Goal: Task Accomplishment & Management: Manage account settings

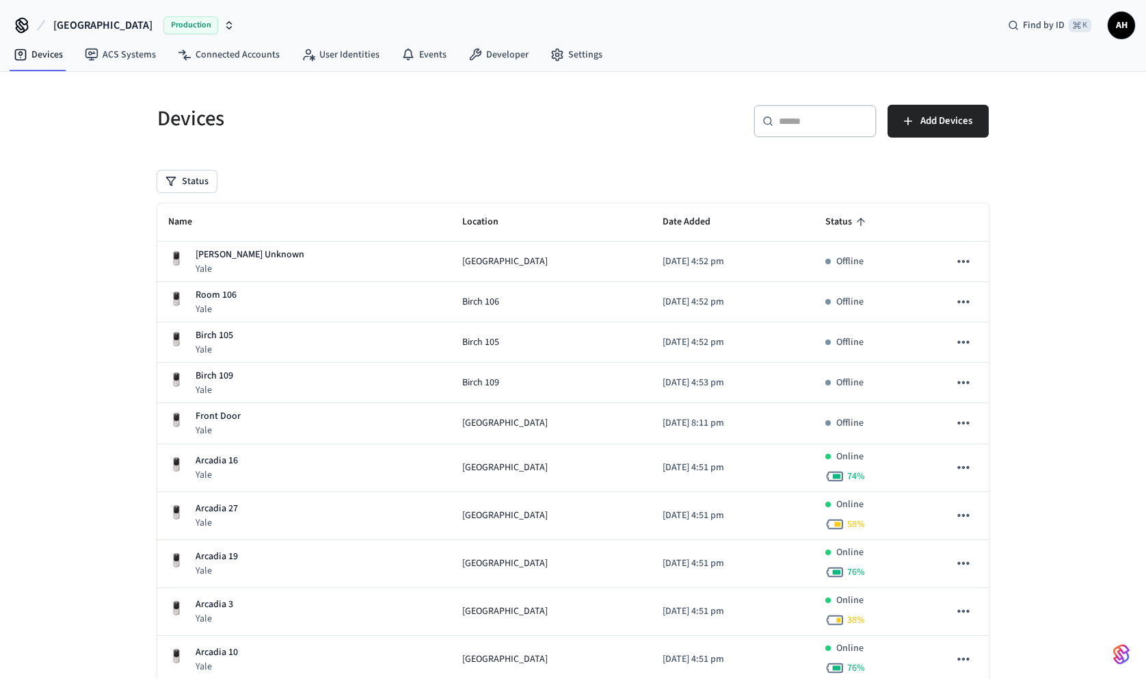
click at [1125, 27] on span "AH" at bounding box center [1121, 25] width 25 height 25
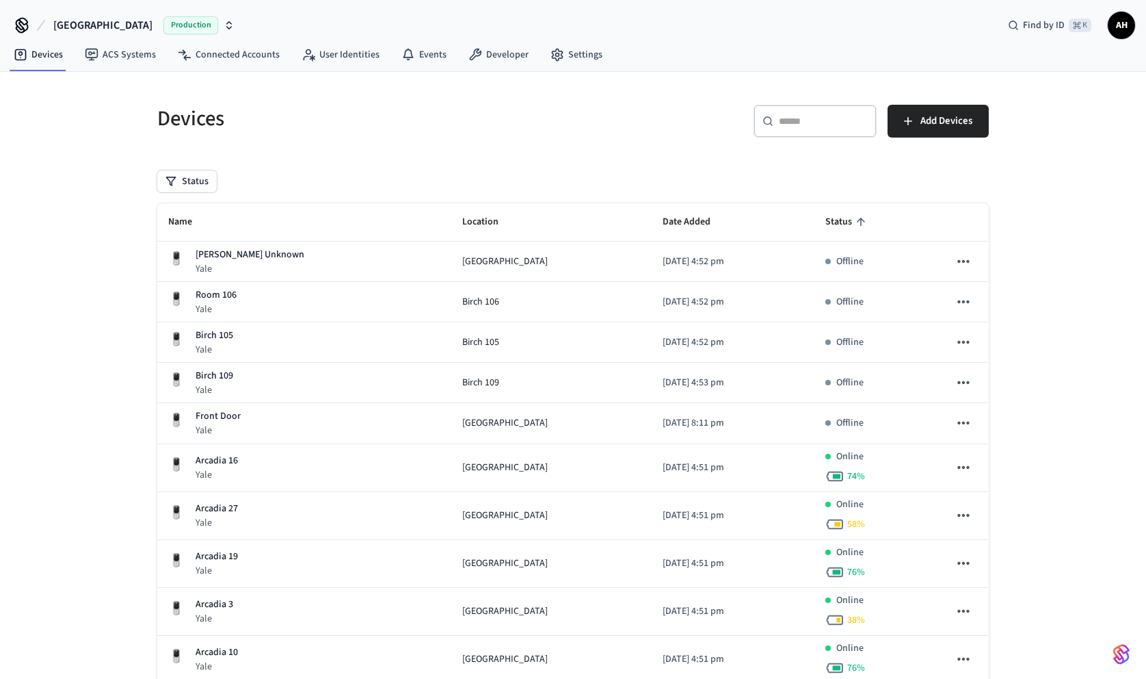
click at [1126, 23] on span "AH" at bounding box center [1121, 25] width 25 height 25
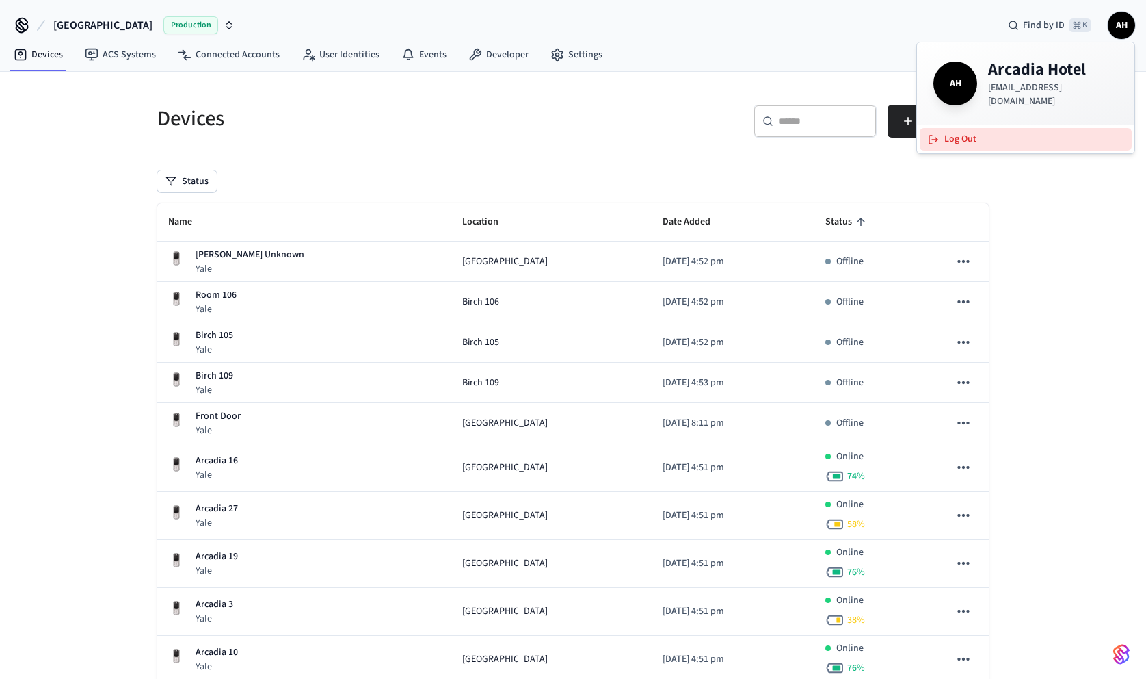
click at [956, 137] on button "Log Out" at bounding box center [1026, 139] width 212 height 23
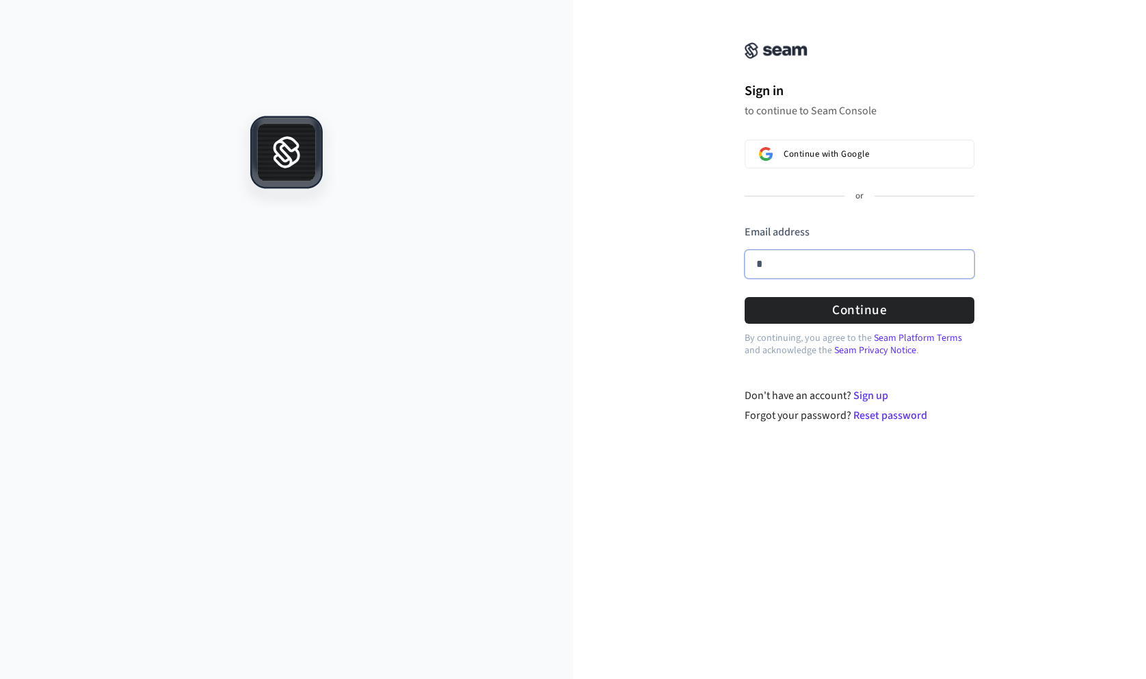
type input "*"
